Goal: Check status: Check status

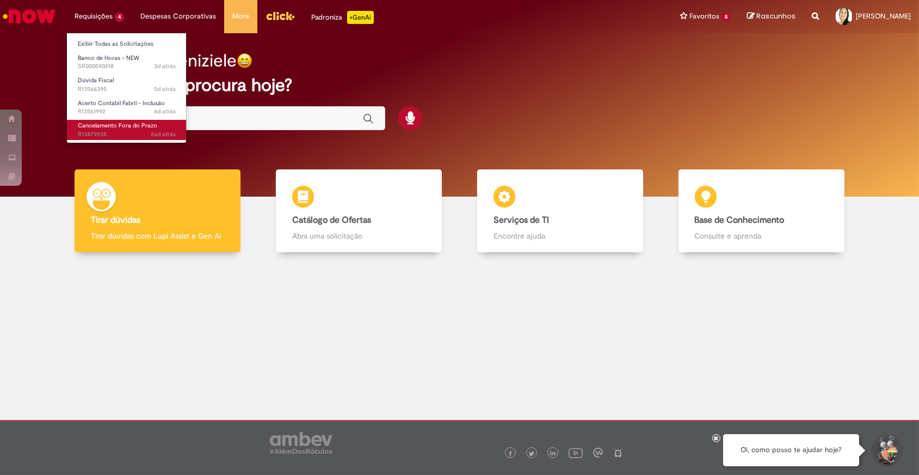
click at [130, 129] on link "Cancelamento Fora do Prazo 26d atrás 26 dias atrás R13479935" at bounding box center [127, 130] width 120 height 20
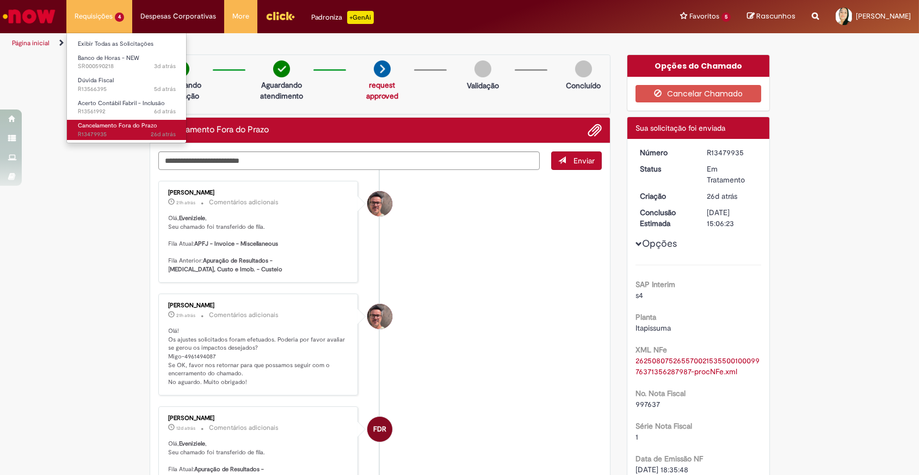
click at [130, 129] on link "Cancelamento Fora do Prazo 26d atrás 26 dias atrás R13479935" at bounding box center [127, 130] width 120 height 20
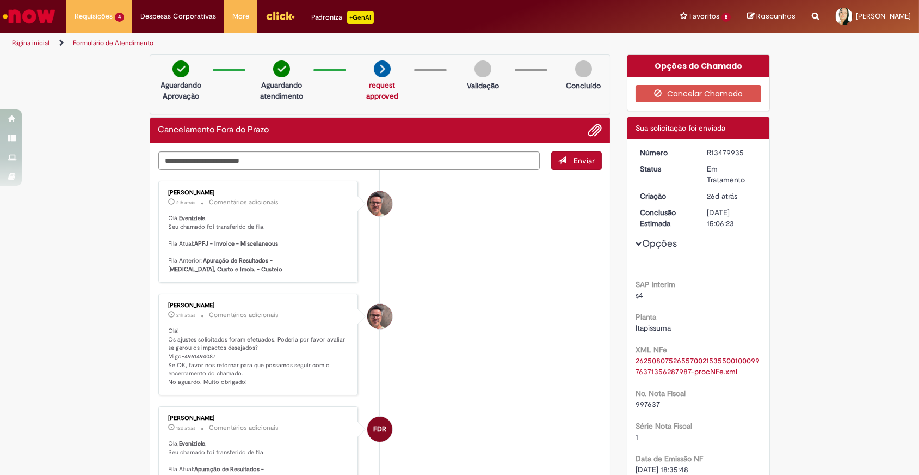
click at [195, 357] on p "Olá! Os ajustes solicitados foram efetuados. Poderia por favor avaliar se gerou…" at bounding box center [259, 357] width 181 height 60
copy p "4961494087"
click at [199, 162] on textarea "Digite sua mensagem aqui..." at bounding box center [349, 160] width 382 height 19
type textarea "**********"
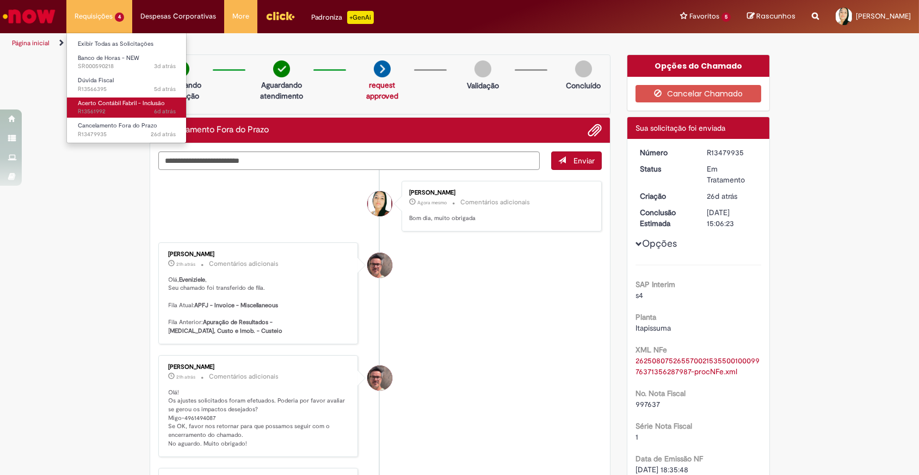
click at [112, 100] on span "Acerto Contábil Fabril - Inclusão" at bounding box center [121, 103] width 87 height 8
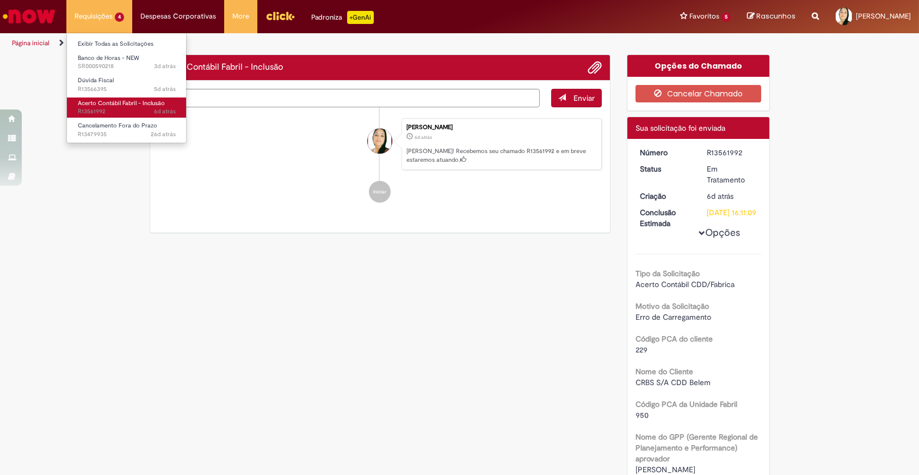
click at [112, 100] on span "Acerto Contábil Fabril - Inclusão" at bounding box center [121, 103] width 87 height 8
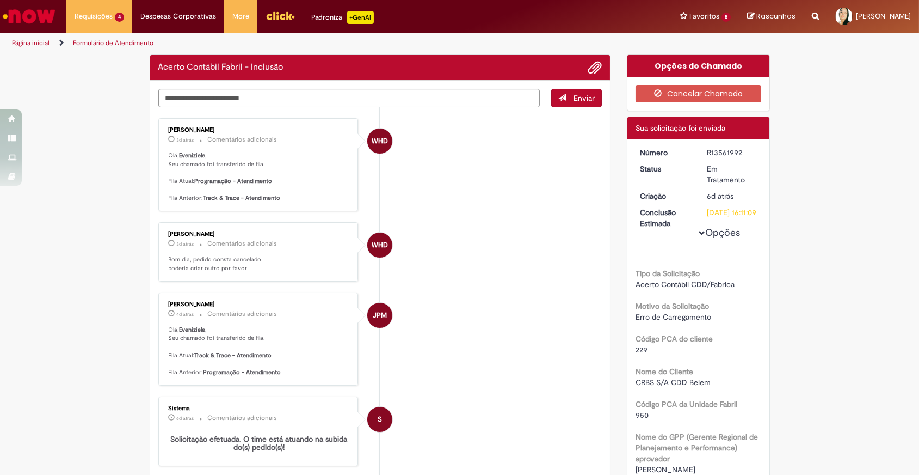
click at [438, 288] on ul "WHD Weslley Henrique Dutra 3d atrás 3 dias atrás Comentários adicionais Olá, Ev…" at bounding box center [380, 381] width 444 height 549
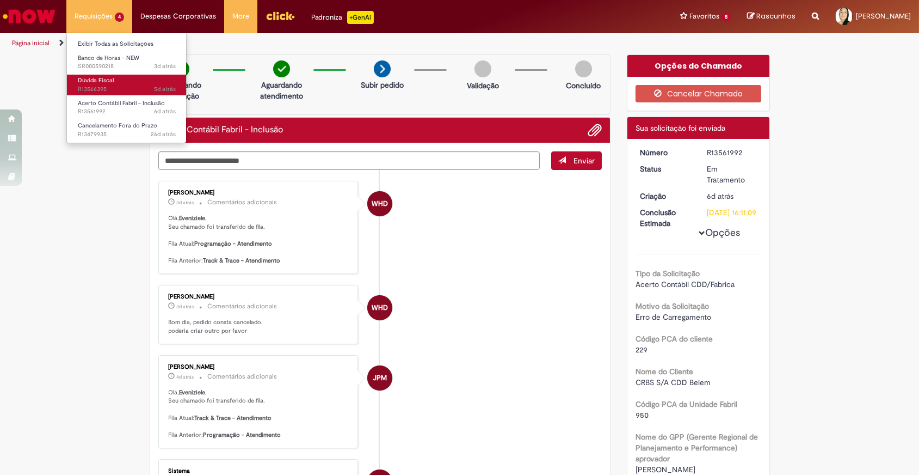
click at [114, 79] on link "Dúvida Fiscal 5d atrás 5 dias atrás R13566395" at bounding box center [127, 85] width 120 height 20
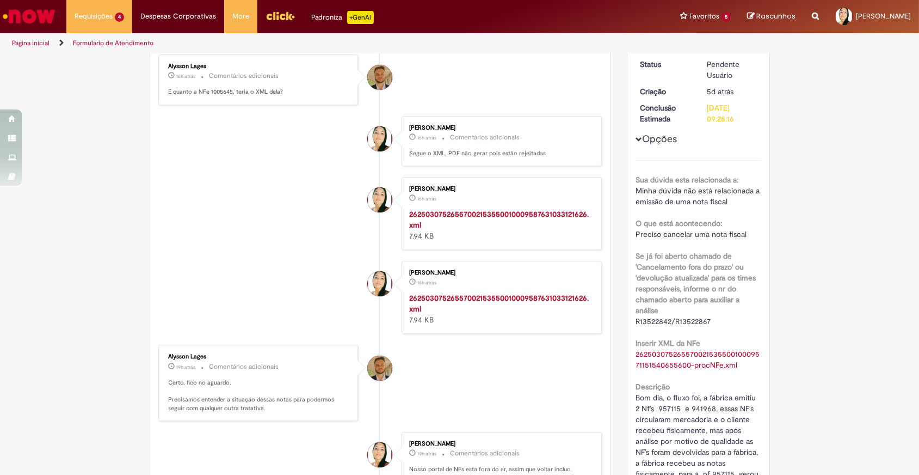
scroll to position [346, 0]
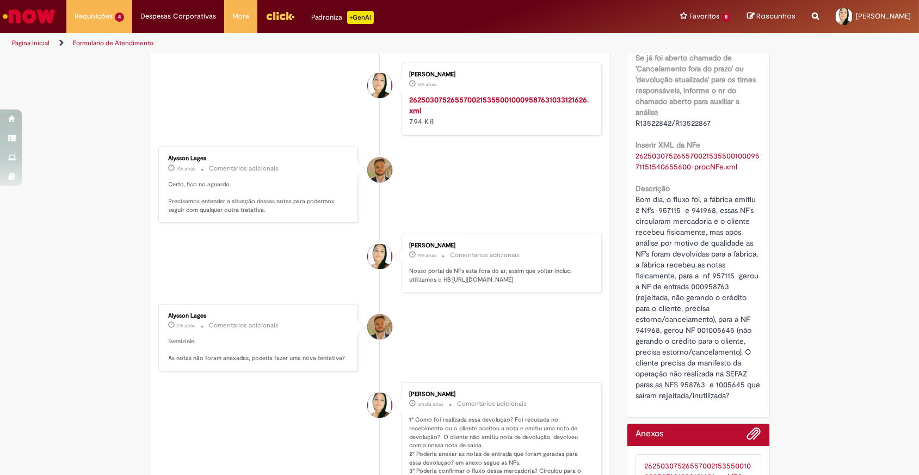
click at [720, 385] on span "Bom dia, o fluxo foi, a fábrica emitiu 2 Nf's 957115 e 941968, essas NF's circu…" at bounding box center [699, 297] width 127 height 206
copy span "1005645"
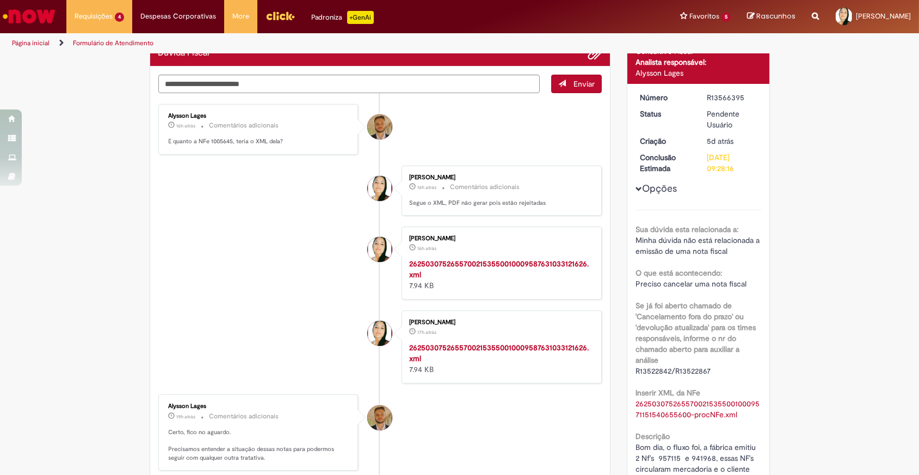
scroll to position [0, 0]
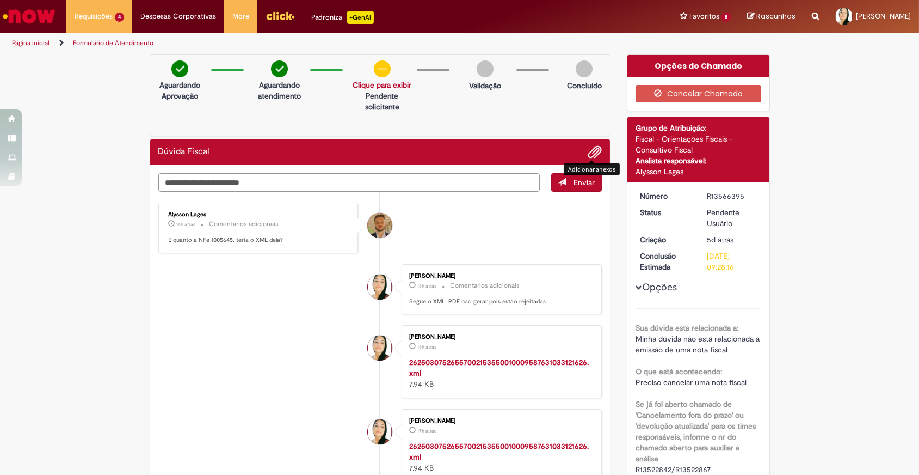
click at [588, 148] on span "Adicionar anexos" at bounding box center [594, 152] width 13 height 13
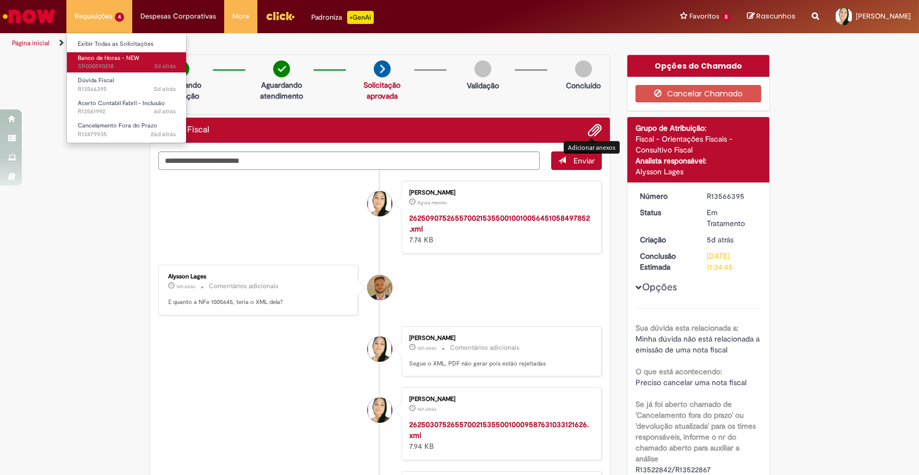
click at [106, 58] on span "Banco de Horas - NEW" at bounding box center [109, 58] width 62 height 8
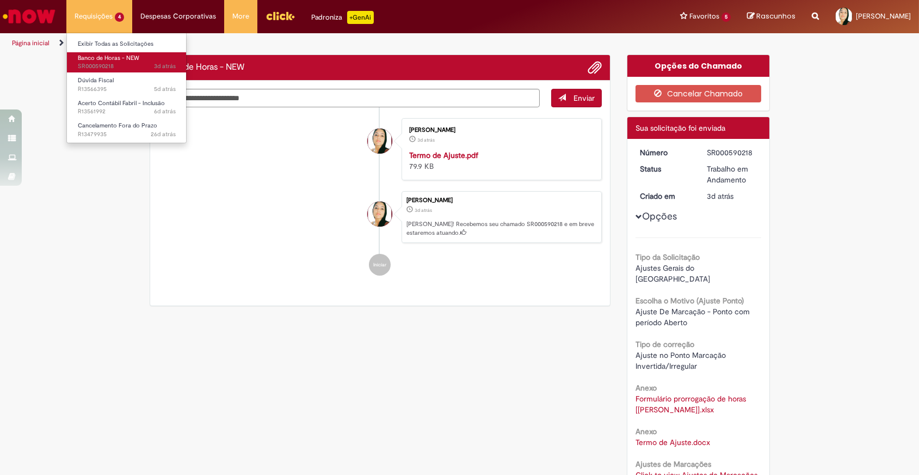
click at [106, 58] on span "Banco de Horas - NEW" at bounding box center [109, 58] width 62 height 8
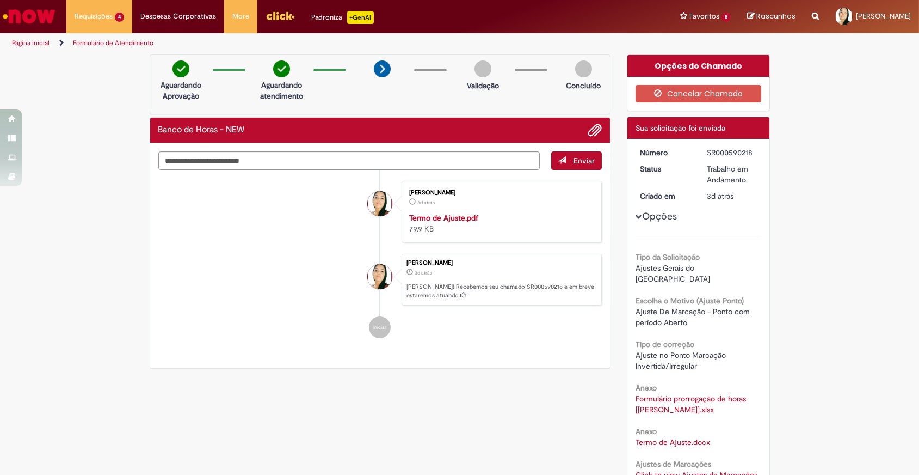
click at [446, 213] on strong "Termo de Ajuste.pdf" at bounding box center [443, 218] width 69 height 10
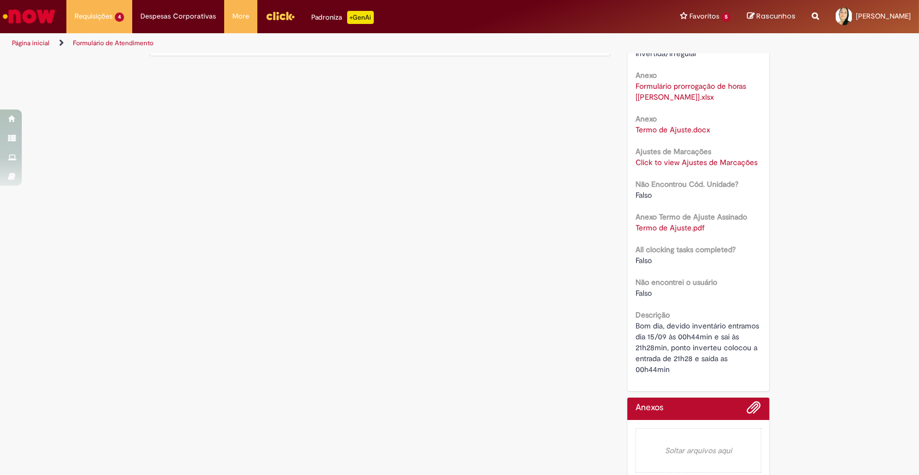
scroll to position [214, 0]
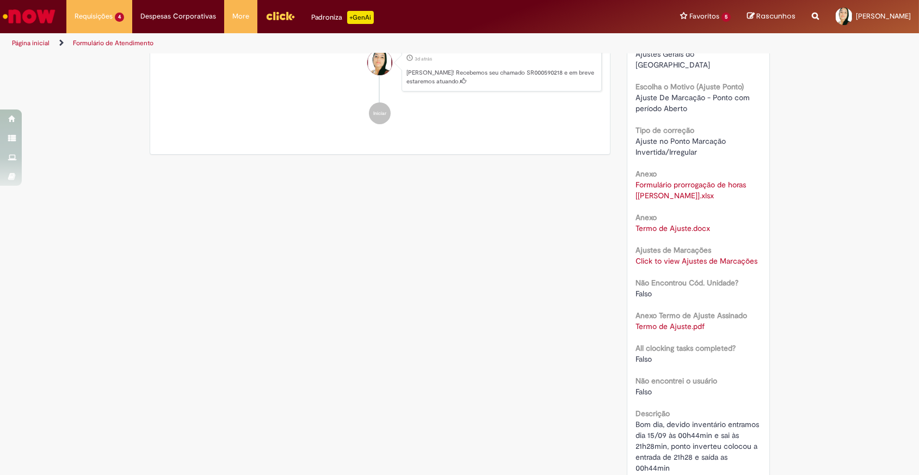
click at [694, 223] on link "Termo de Ajuste.docx" at bounding box center [673, 228] width 75 height 10
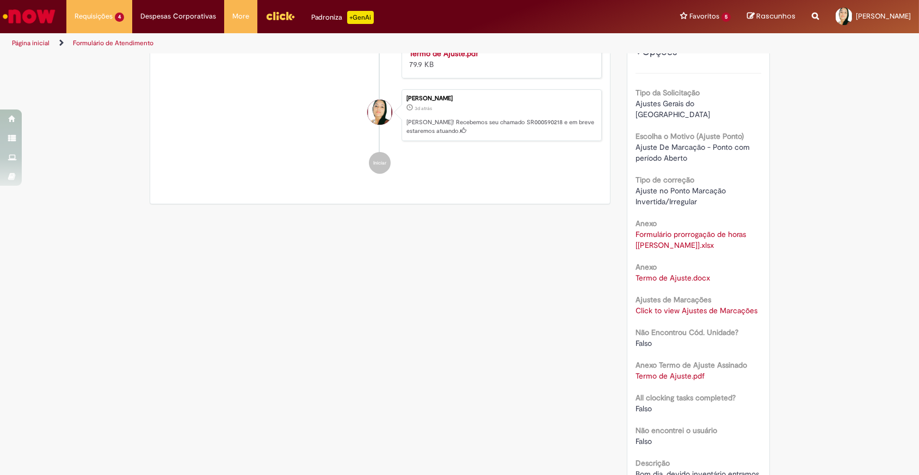
scroll to position [312, 0]
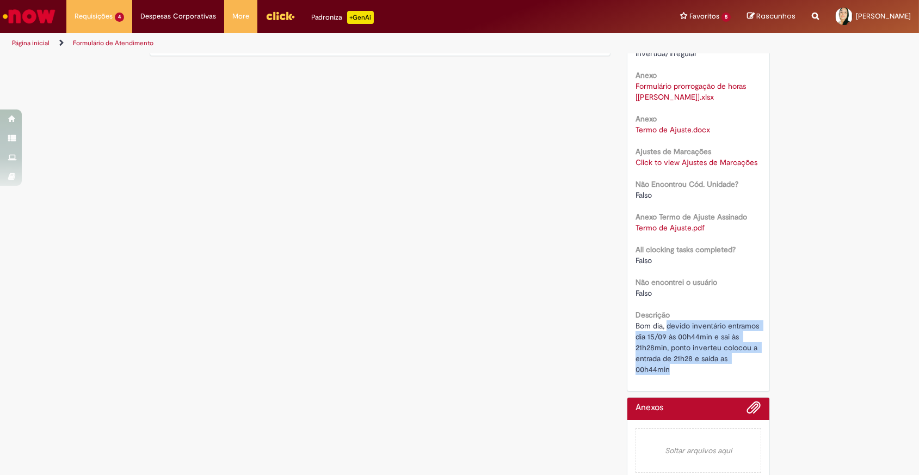
drag, startPoint x: 663, startPoint y: 311, endPoint x: 677, endPoint y: 354, distance: 44.7
click at [677, 354] on div "Bom dia, devido inventário entramos dia 15/09 às 00h44min e sai às 21h28min, po…" at bounding box center [699, 347] width 126 height 54
copy span "devido inventário entramos dia 15/09 às 00h44min e sai às 21h28min, ponto inver…"
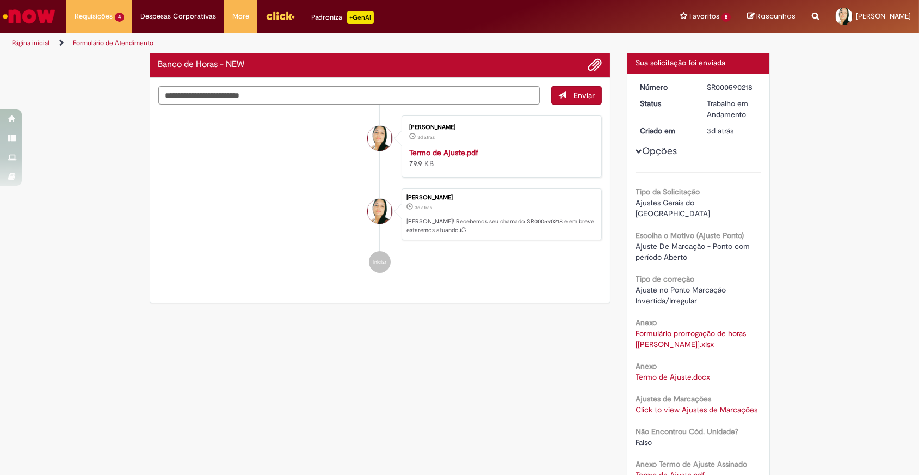
scroll to position [0, 0]
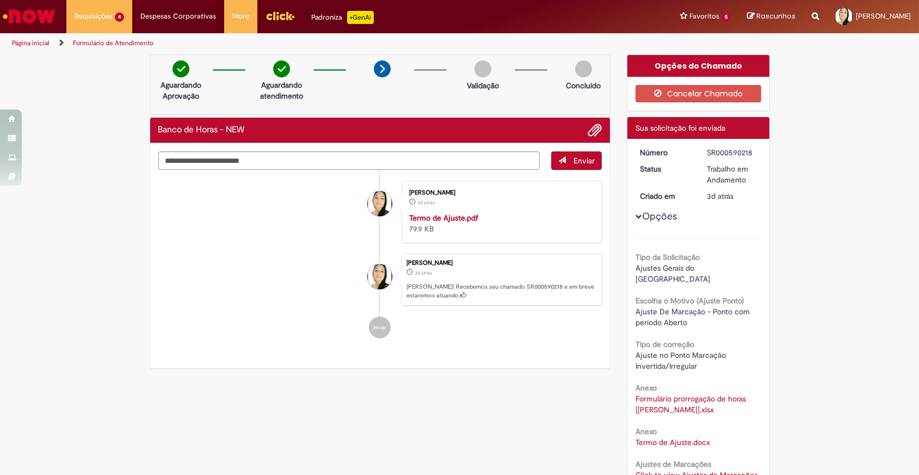
click at [0, 0] on button "Opções" at bounding box center [0, 0] width 0 height 0
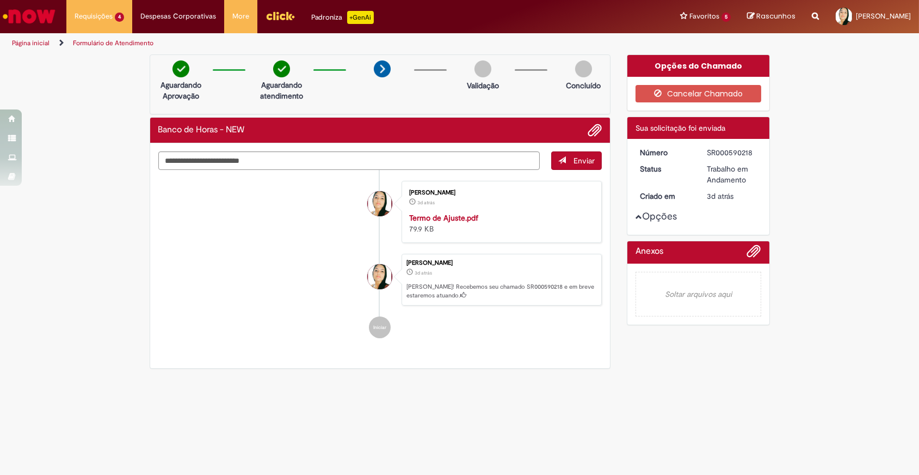
click at [636, 216] on span "Opções para SR000590218" at bounding box center [639, 216] width 7 height 7
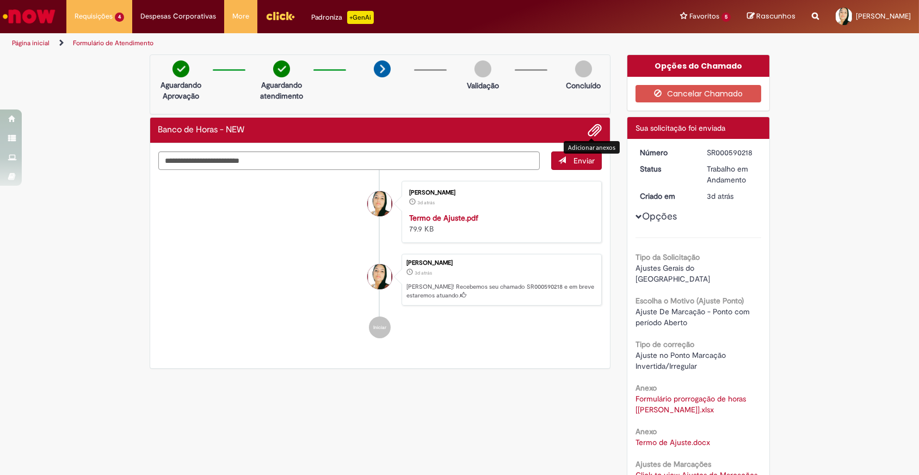
click at [588, 134] on span "Adicionar anexos" at bounding box center [594, 130] width 13 height 13
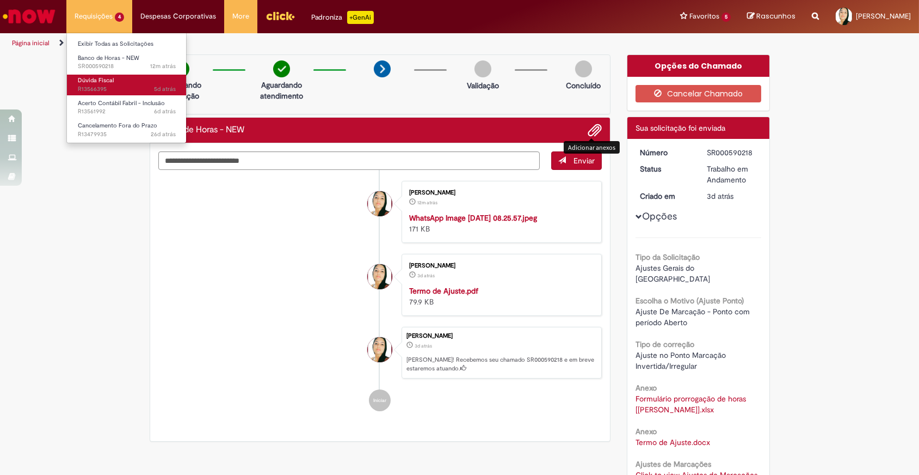
click at [113, 91] on span "5d atrás 5 dias atrás R13566395" at bounding box center [127, 89] width 98 height 9
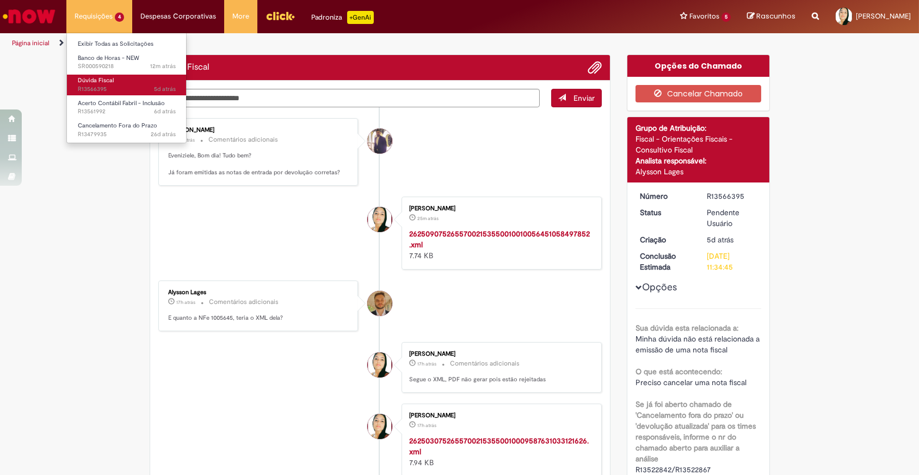
click at [113, 91] on span "5d atrás 5 dias atrás R13566395" at bounding box center [127, 89] width 98 height 9
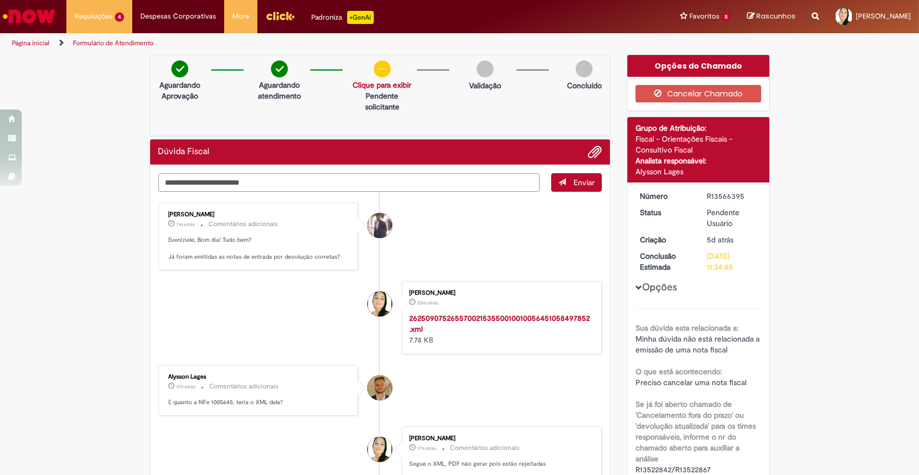
click at [244, 179] on textarea "Digite sua mensagem aqui..." at bounding box center [349, 182] width 382 height 19
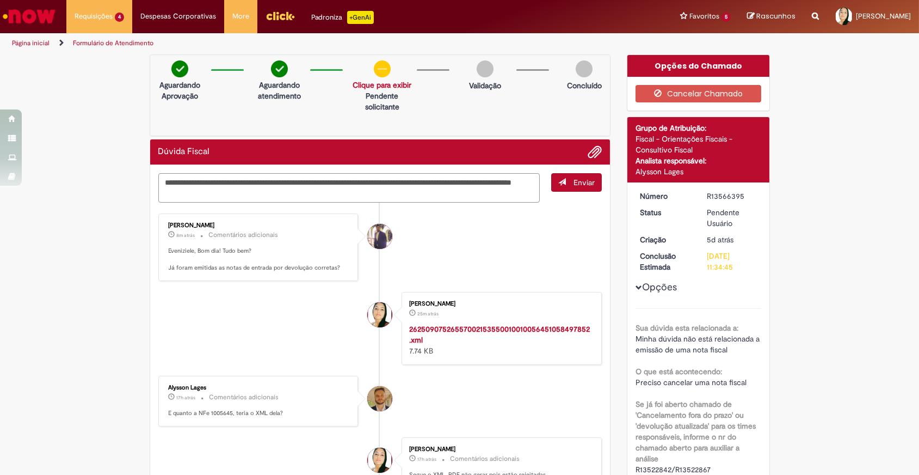
click at [244, 180] on textarea "**********" at bounding box center [349, 187] width 382 height 29
click at [495, 181] on textarea "**********" at bounding box center [349, 187] width 382 height 29
click at [289, 189] on textarea "**********" at bounding box center [349, 187] width 382 height 29
type textarea "**********"
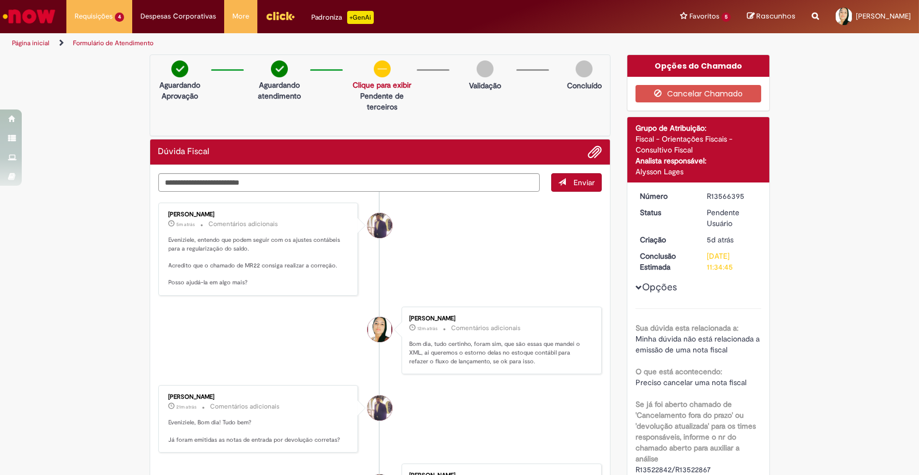
scroll to position [49, 0]
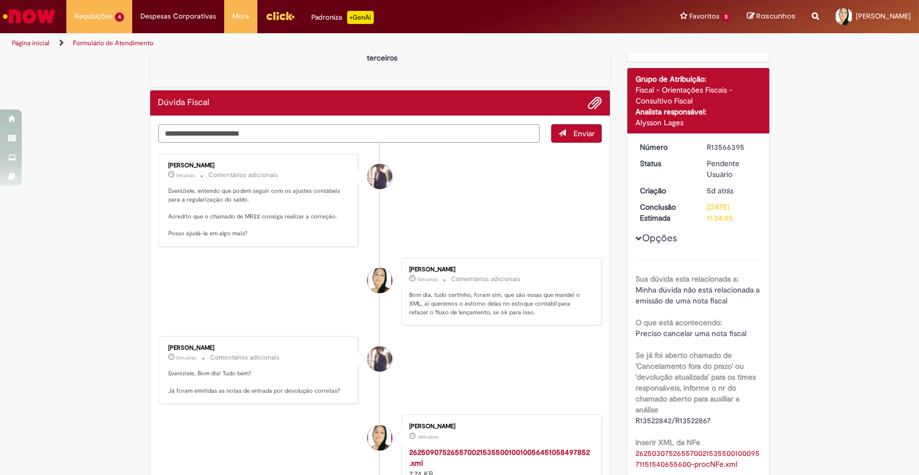
click at [369, 137] on textarea "Digite sua mensagem aqui..." at bounding box center [349, 133] width 382 height 19
type textarea "**********"
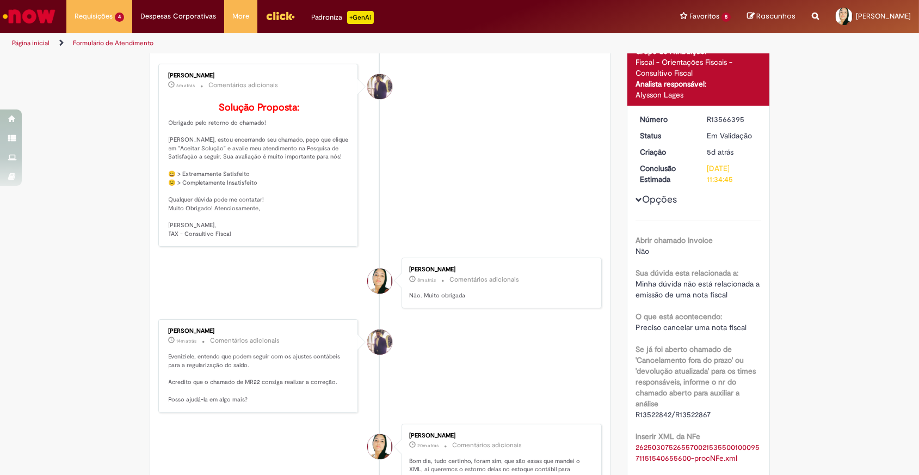
scroll to position [0, 0]
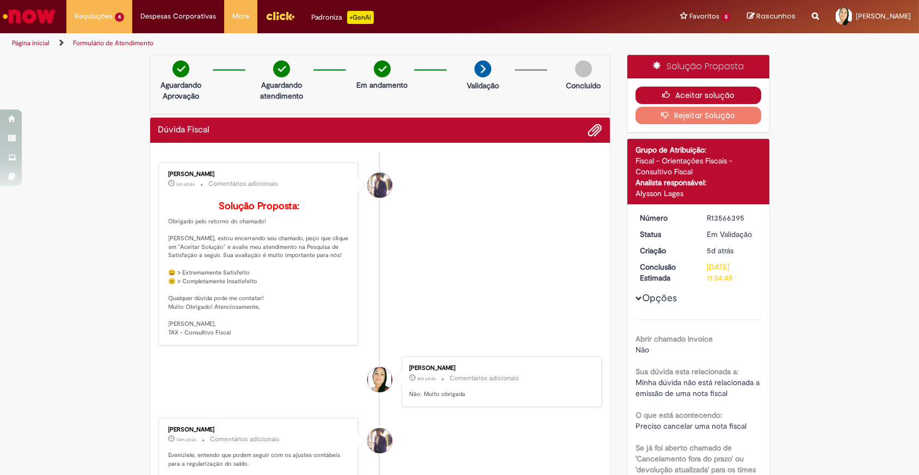
click at [654, 98] on button "Aceitar solução" at bounding box center [699, 95] width 126 height 17
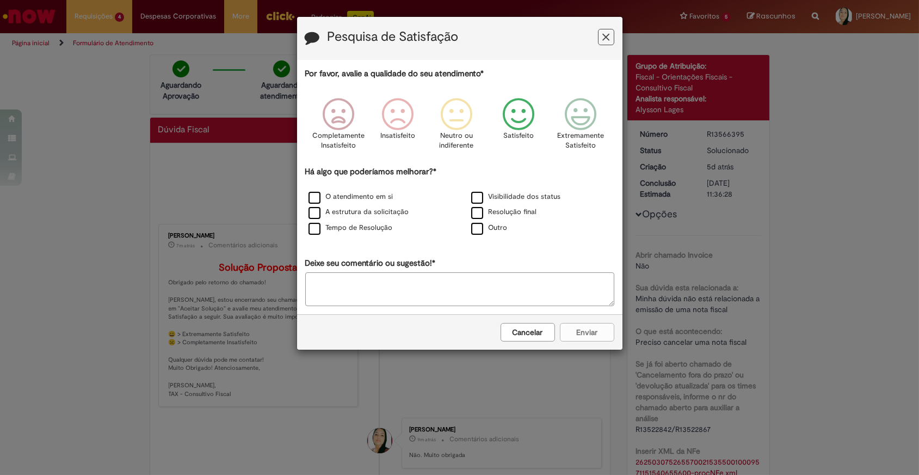
click at [522, 122] on icon "Feedback" at bounding box center [518, 114] width 41 height 33
click at [370, 229] on label "Tempo de Resolução" at bounding box center [351, 228] width 84 height 10
click at [585, 333] on button "Enviar" at bounding box center [587, 332] width 54 height 19
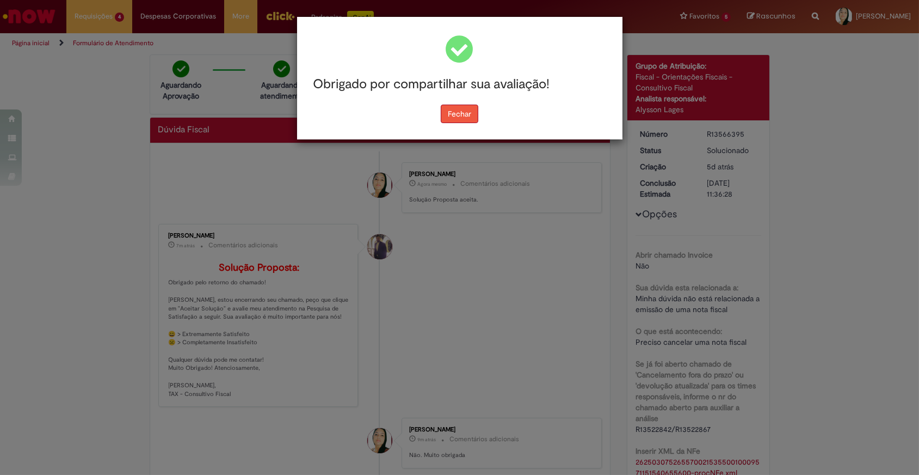
click at [462, 113] on button "Fechar" at bounding box center [460, 113] width 38 height 19
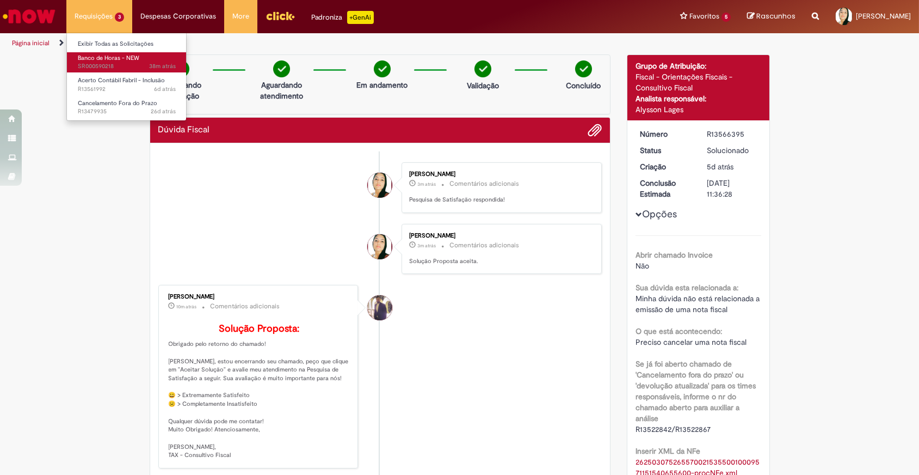
click at [110, 63] on span "38m atrás 38 minutos atrás SR000590218" at bounding box center [127, 66] width 98 height 9
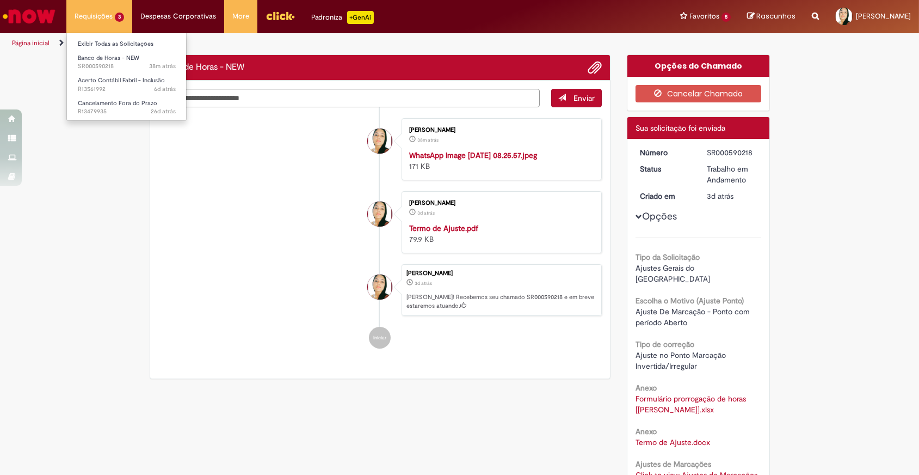
click at [101, 72] on li "Acerto Contábil Fabril - Inclusão 6d atrás 6 dias atrás R13561992" at bounding box center [127, 83] width 120 height 22
click at [103, 78] on span "Acerto Contábil Fabril - Inclusão" at bounding box center [121, 80] width 87 height 8
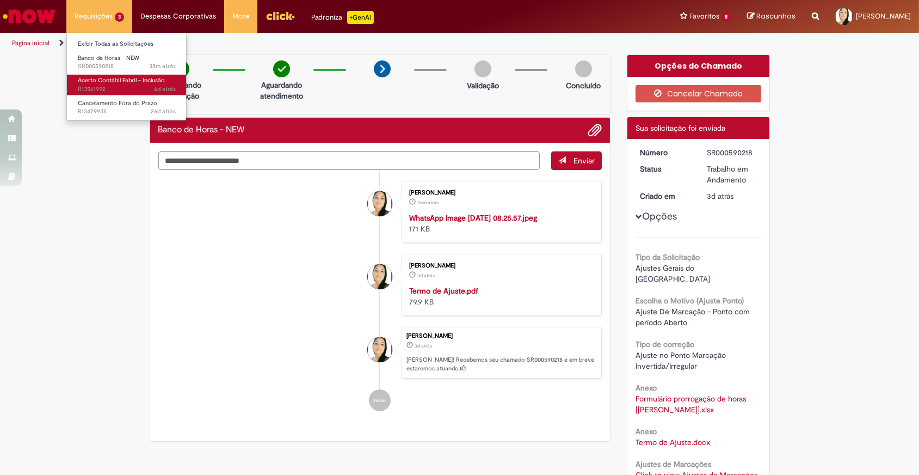
click at [103, 78] on span "Acerto Contábil Fabril - Inclusão" at bounding box center [121, 80] width 87 height 8
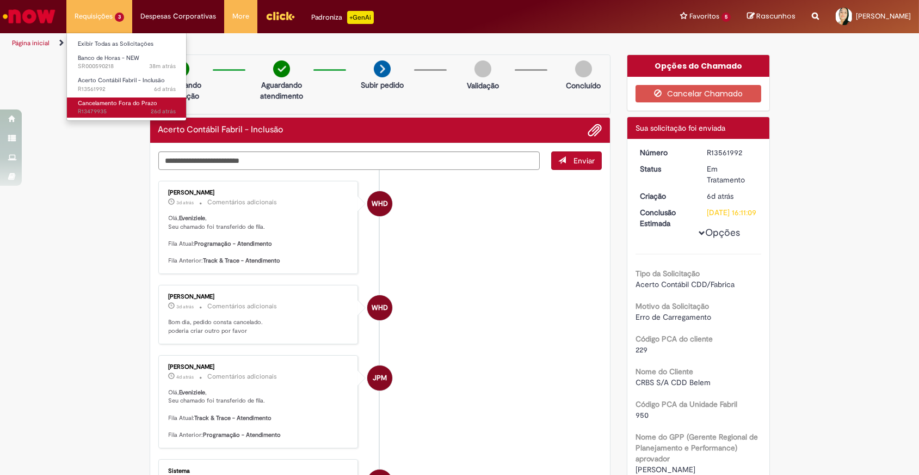
click at [107, 104] on span "Cancelamento Fora do Prazo" at bounding box center [117, 103] width 79 height 8
